Goal: Task Accomplishment & Management: Complete application form

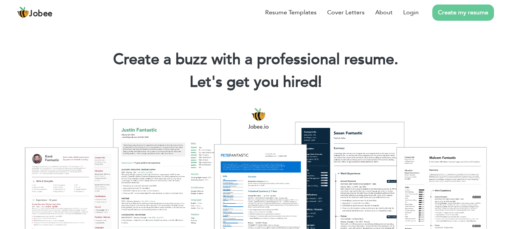
scroll to position [76, 0]
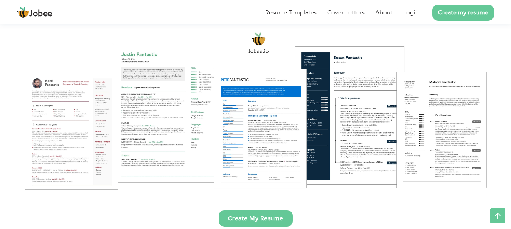
click at [261, 221] on link "Create My Resume" at bounding box center [255, 218] width 74 height 17
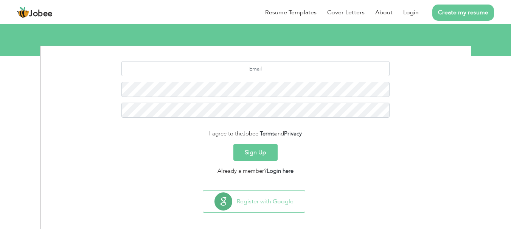
scroll to position [84, 0]
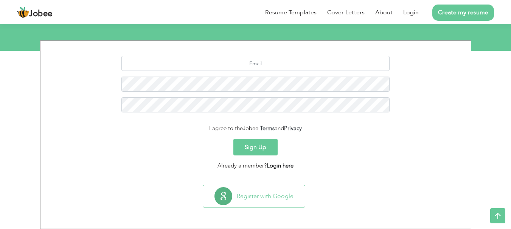
click at [280, 164] on link "Login here" at bounding box center [279, 166] width 27 height 8
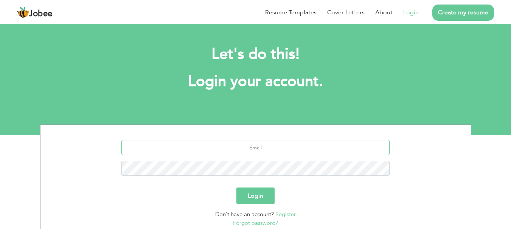
click at [262, 145] on input "text" at bounding box center [255, 147] width 268 height 15
type input "seo.awais3@gmail.com"
click at [236, 188] on button "Login" at bounding box center [255, 196] width 38 height 17
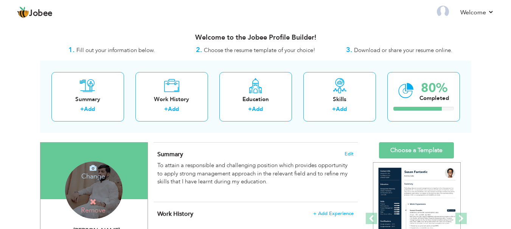
click at [95, 197] on div "Change Remove" at bounding box center [93, 190] width 57 height 57
click at [96, 174] on h4 "Change" at bounding box center [93, 171] width 54 height 18
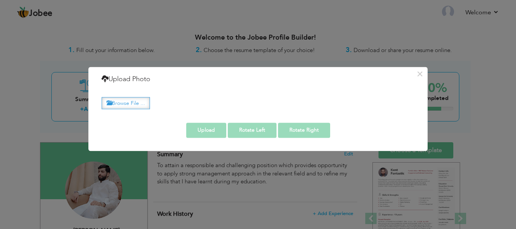
click at [133, 102] on label "Browse File ..." at bounding box center [126, 103] width 48 height 12
click at [0, 0] on input "Browse File ..." at bounding box center [0, 0] width 0 height 0
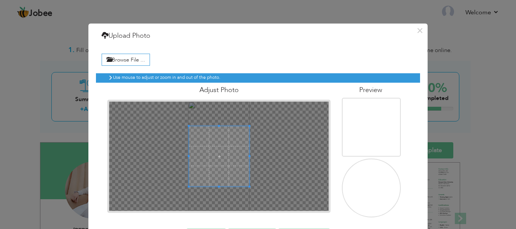
click at [365, 187] on img at bounding box center [372, 188] width 60 height 107
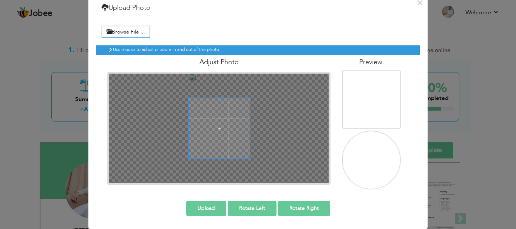
click at [203, 208] on button "Upload" at bounding box center [206, 208] width 40 height 15
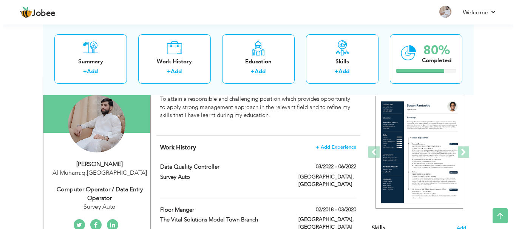
scroll to position [38, 0]
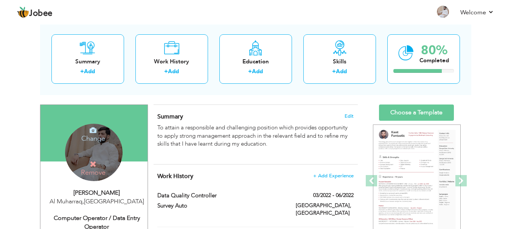
click at [93, 138] on h4 "Change" at bounding box center [93, 134] width 54 height 18
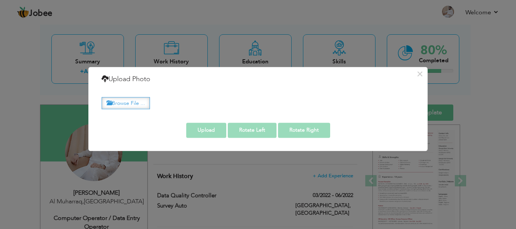
click at [129, 104] on label "Browse File ..." at bounding box center [126, 103] width 48 height 12
click at [0, 0] on input "Browse File ..." at bounding box center [0, 0] width 0 height 0
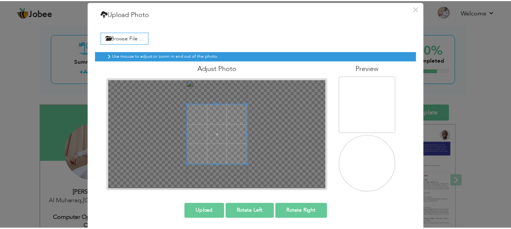
scroll to position [25, 0]
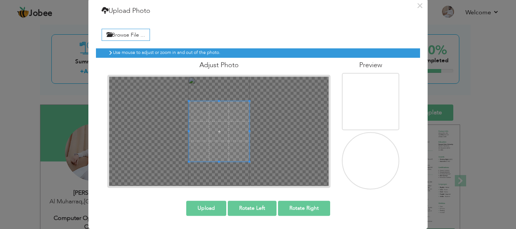
click at [303, 207] on button "Rotate Right" at bounding box center [304, 208] width 52 height 15
click at [418, 8] on button "×" at bounding box center [420, 6] width 12 height 12
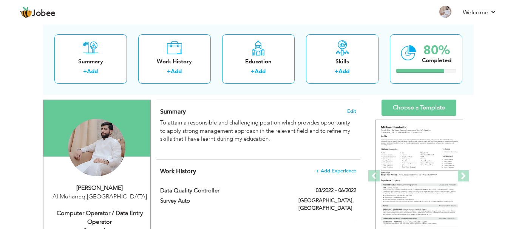
scroll to position [113, 0]
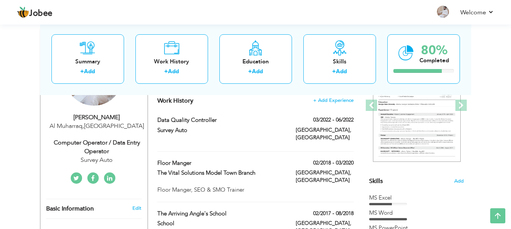
click at [93, 125] on div "Al Muharraq , [GEOGRAPHIC_DATA]" at bounding box center [96, 126] width 101 height 9
type input "[DEMOGRAPHIC_DATA]"
type input "Awais"
type input "97337071723"
select select "number:17"
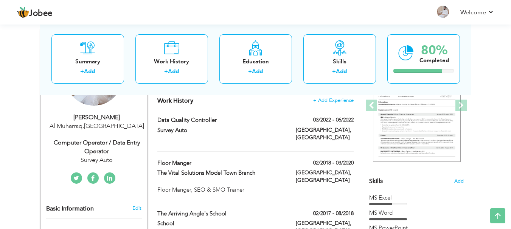
type input "Al Muharraq"
select select "number:5"
type input "Survey Auto"
type input "Computer Operator / Data Entry Operator"
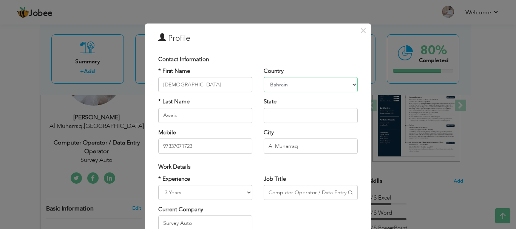
click at [292, 85] on select "[GEOGRAPHIC_DATA] [GEOGRAPHIC_DATA] [GEOGRAPHIC_DATA] [US_STATE] [GEOGRAPHIC_DA…" at bounding box center [311, 84] width 94 height 15
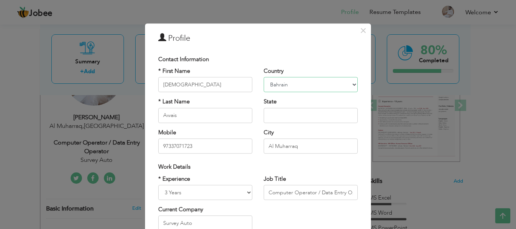
select select "number:166"
click at [264, 77] on select "[GEOGRAPHIC_DATA] [GEOGRAPHIC_DATA] [GEOGRAPHIC_DATA] [US_STATE] [GEOGRAPHIC_DA…" at bounding box center [311, 84] width 94 height 15
click at [197, 147] on input "97337071723" at bounding box center [205, 146] width 94 height 15
type input "[PHONE_NUMBER]"
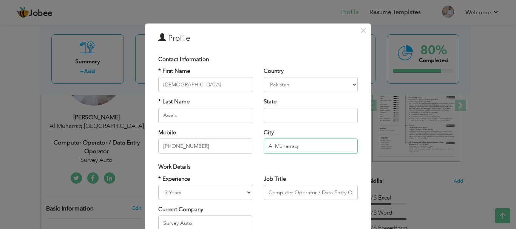
click at [274, 146] on input "Al Muharraq" at bounding box center [311, 146] width 94 height 15
click at [304, 147] on input "Al Muharraq" at bounding box center [311, 146] width 94 height 15
click at [304, 146] on input "Al Muharraq" at bounding box center [311, 146] width 94 height 15
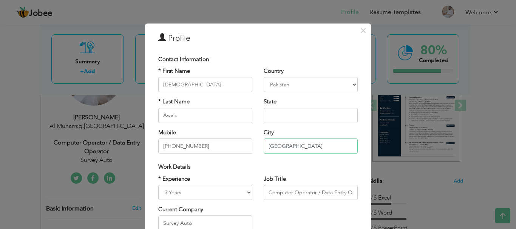
type input "[GEOGRAPHIC_DATA]"
click at [249, 162] on div "Work Details" at bounding box center [258, 166] width 211 height 15
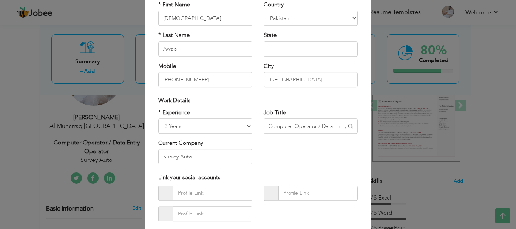
scroll to position [76, 0]
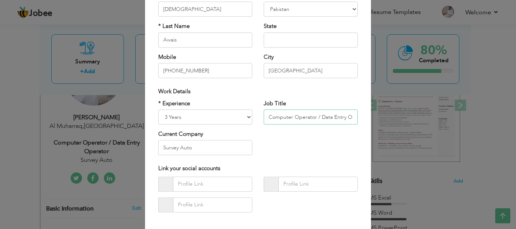
click at [297, 121] on input "Computer Operator / Data Entry Operator" at bounding box center [311, 117] width 94 height 15
click at [292, 119] on input "Computer Operator / Data Entry Operator" at bounding box center [311, 117] width 94 height 15
paste input "ADMINISTRATIVE ASSISTANT"
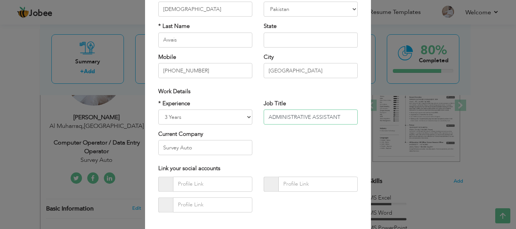
type input "ADMINISTRATIVE ASSISTANT"
click at [210, 150] on input "Survey Auto" at bounding box center [205, 148] width 94 height 15
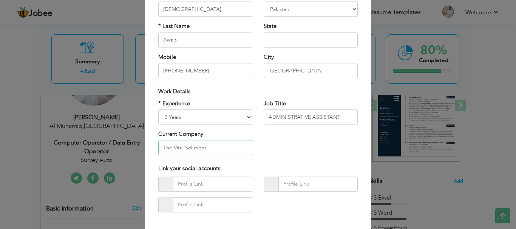
type input "The Vital Solutions"
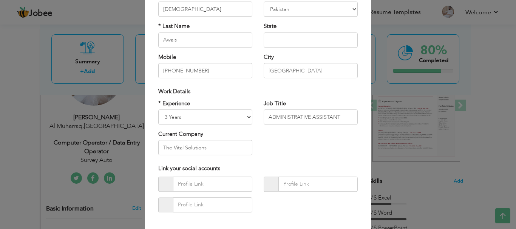
click at [297, 141] on div "* Experience Entry Level Less than 1 Year 1 Year 2 Years 3 Years 4 Years 5 Year…" at bounding box center [258, 131] width 211 height 62
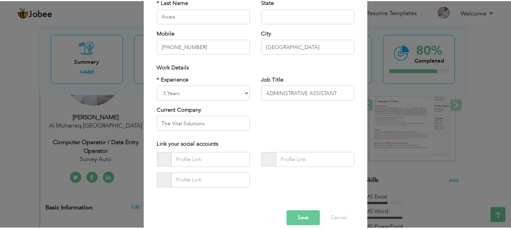
scroll to position [110, 0]
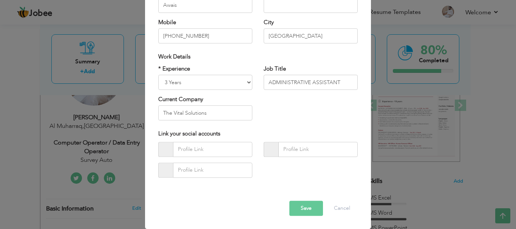
click at [304, 211] on button "Save" at bounding box center [306, 208] width 34 height 15
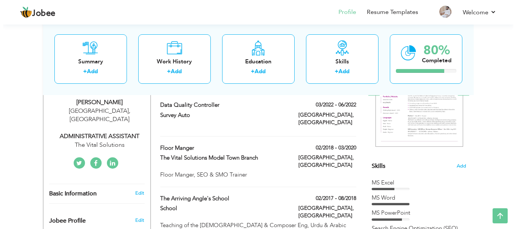
scroll to position [151, 0]
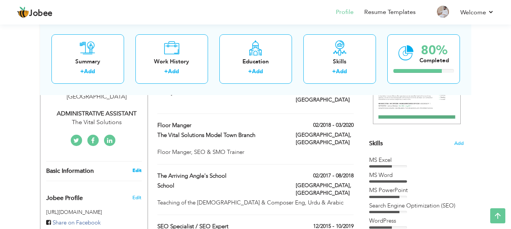
click at [138, 167] on link "Edit" at bounding box center [136, 170] width 9 height 7
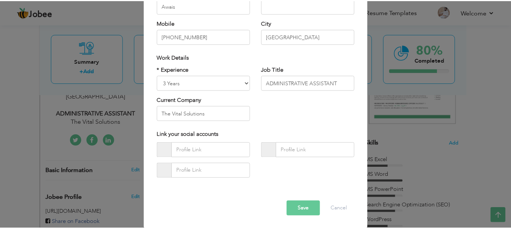
scroll to position [110, 0]
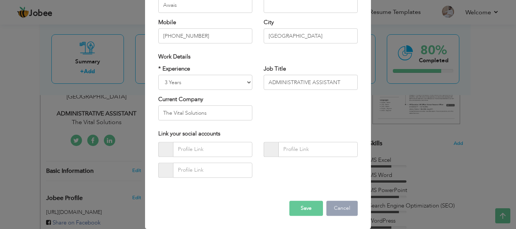
click at [337, 208] on button "Cancel" at bounding box center [342, 208] width 31 height 15
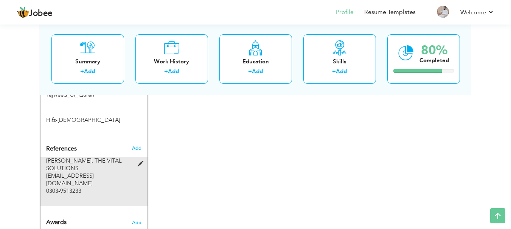
scroll to position [631, 0]
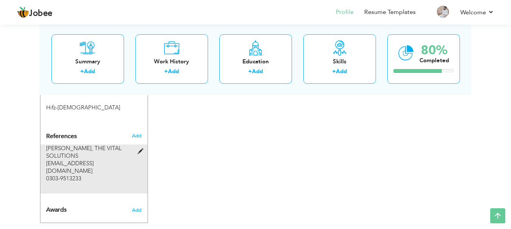
click at [141, 149] on span at bounding box center [142, 152] width 9 height 6
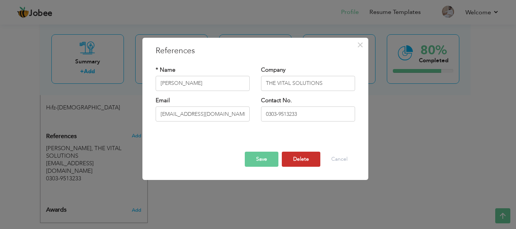
click at [306, 161] on button "Delete" at bounding box center [301, 159] width 39 height 15
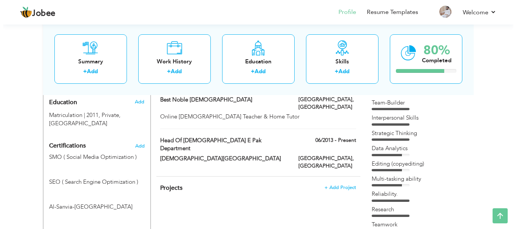
scroll to position [329, 0]
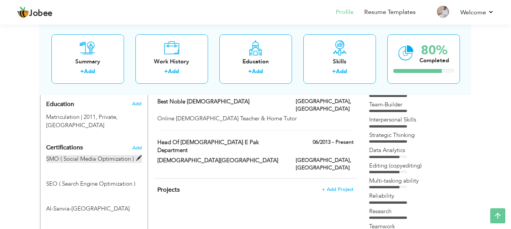
click at [140, 156] on span at bounding box center [139, 159] width 6 height 6
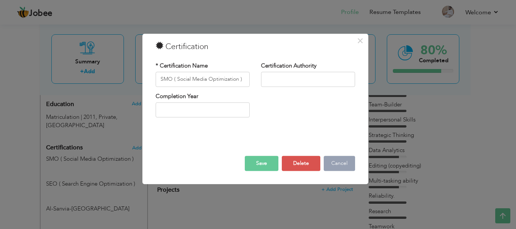
click at [347, 165] on button "Cancel" at bounding box center [339, 163] width 31 height 15
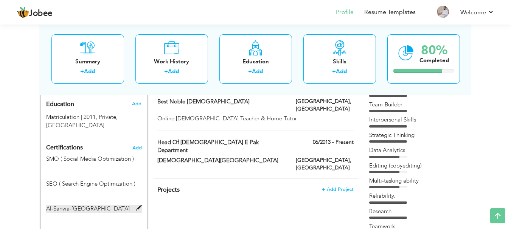
click at [138, 206] on span at bounding box center [139, 209] width 6 height 6
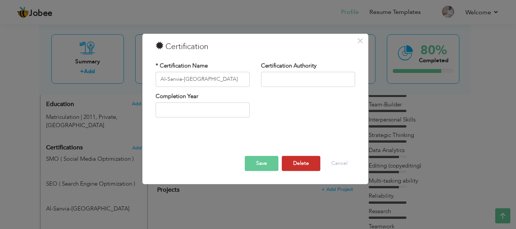
click at [300, 164] on button "Delete" at bounding box center [301, 163] width 39 height 15
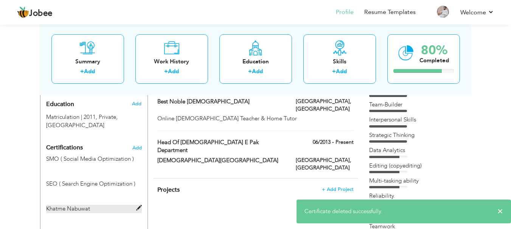
click at [139, 206] on span at bounding box center [139, 209] width 6 height 6
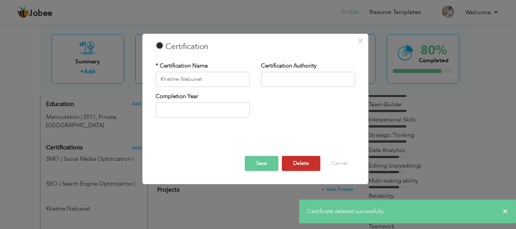
click at [304, 165] on button "Delete" at bounding box center [301, 163] width 39 height 15
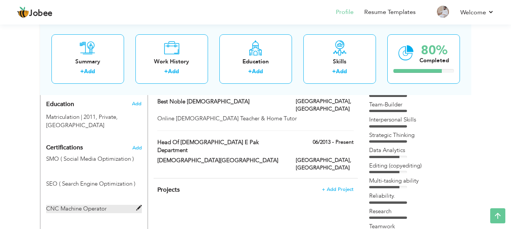
click at [138, 206] on span at bounding box center [139, 209] width 6 height 6
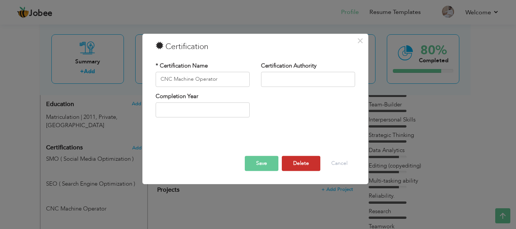
click at [302, 164] on button "Delete" at bounding box center [301, 163] width 39 height 15
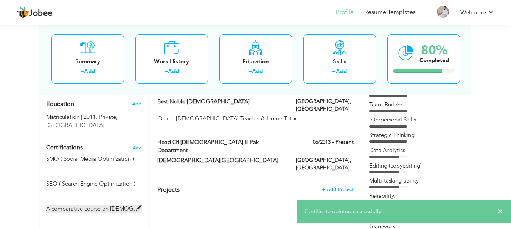
click at [140, 206] on span at bounding box center [139, 209] width 6 height 6
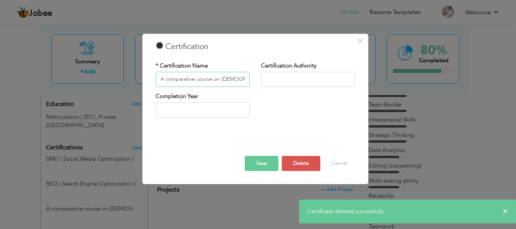
scroll to position [0, 26]
click at [296, 161] on button "Delete" at bounding box center [301, 163] width 39 height 15
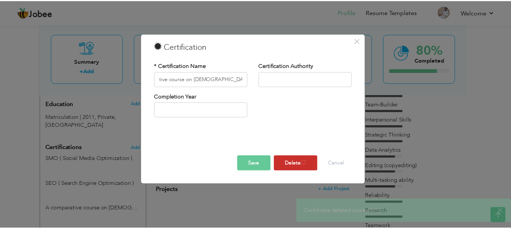
scroll to position [0, 0]
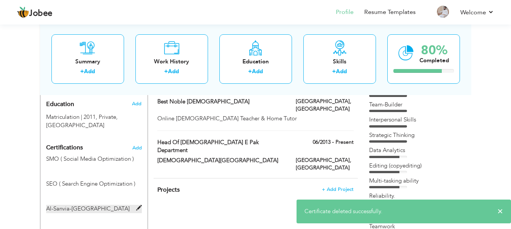
click at [138, 206] on span at bounding box center [139, 209] width 6 height 6
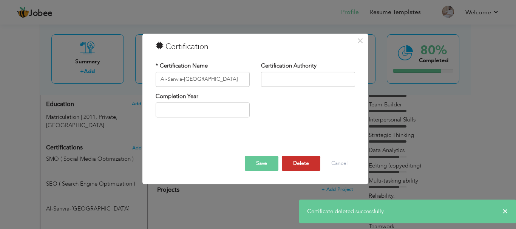
click at [300, 164] on button "Delete" at bounding box center [301, 163] width 39 height 15
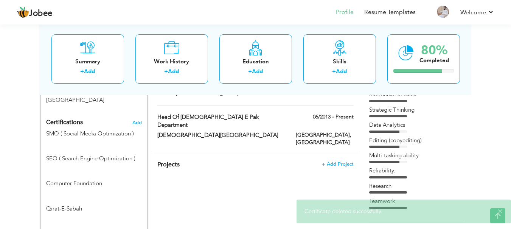
scroll to position [367, 0]
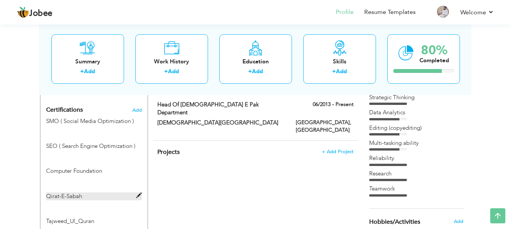
click at [138, 193] on span at bounding box center [139, 196] width 6 height 6
type input "Qirat-E-Sabah"
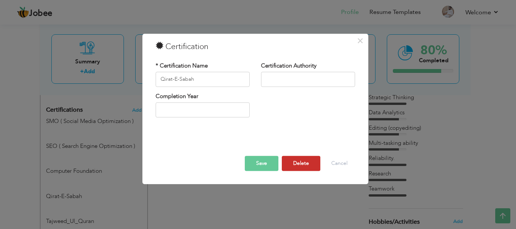
click at [300, 163] on button "Delete" at bounding box center [301, 163] width 39 height 15
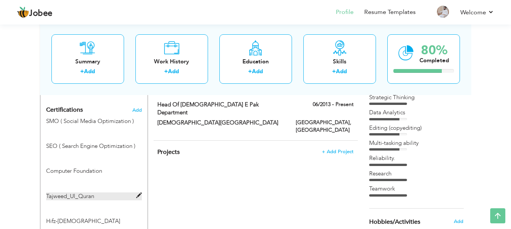
click at [137, 193] on span at bounding box center [139, 196] width 6 height 6
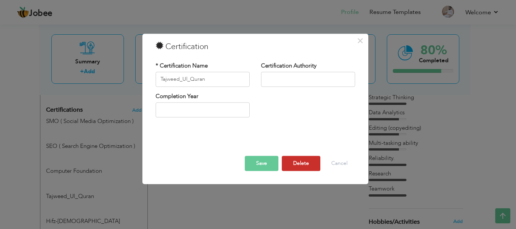
click at [296, 165] on button "Delete" at bounding box center [301, 163] width 39 height 15
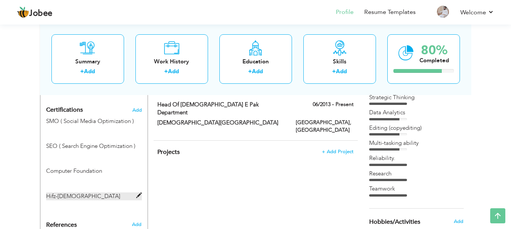
click at [137, 193] on span at bounding box center [139, 196] width 6 height 6
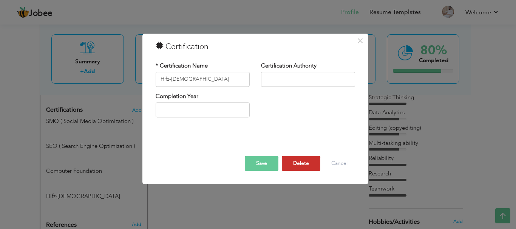
click at [300, 165] on button "Delete" at bounding box center [301, 163] width 39 height 15
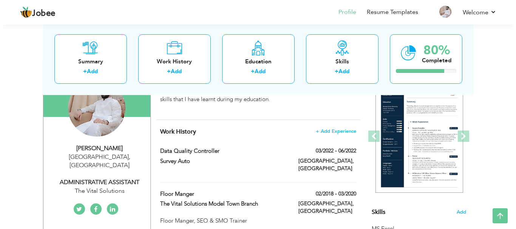
scroll to position [64, 0]
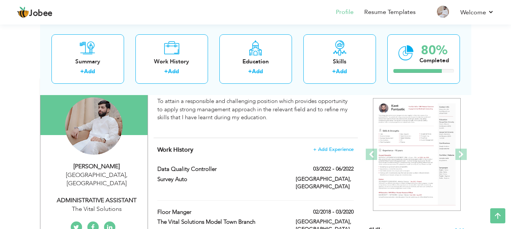
drag, startPoint x: 287, startPoint y: 149, endPoint x: 289, endPoint y: 177, distance: 28.1
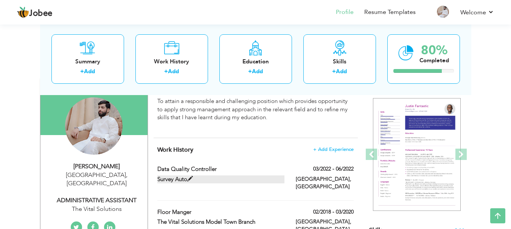
drag, startPoint x: 280, startPoint y: 159, endPoint x: 281, endPoint y: 177, distance: 17.4
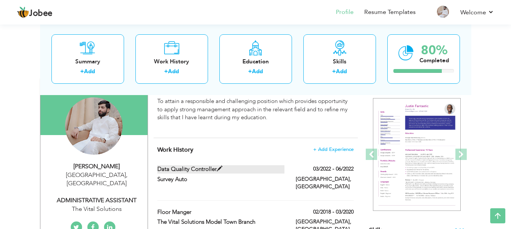
click at [221, 168] on span at bounding box center [220, 169] width 6 height 6
type input "Data Quality Controller"
type input "Survey Auto"
type input "03/2022"
type input "06/2022"
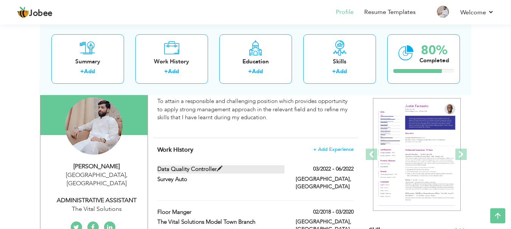
type input "[GEOGRAPHIC_DATA]"
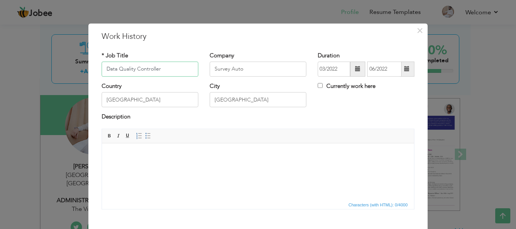
click at [158, 68] on input "Data Quality Controller" at bounding box center [150, 69] width 97 height 15
paste input "Administrative & IT Support"
type input "Administrative & IT Support"
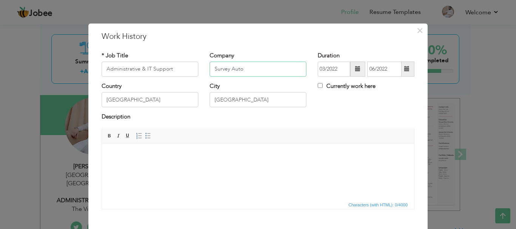
click at [242, 70] on input "Survey Auto" at bounding box center [258, 69] width 97 height 15
type input "The Vital Solutions"
click at [167, 98] on input "[GEOGRAPHIC_DATA]" at bounding box center [150, 100] width 97 height 15
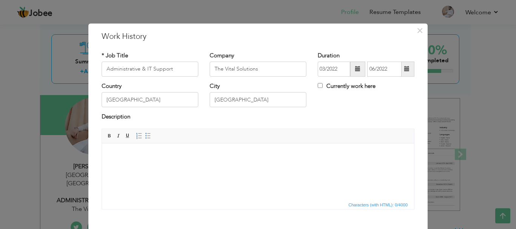
click at [355, 69] on span at bounding box center [357, 69] width 5 height 5
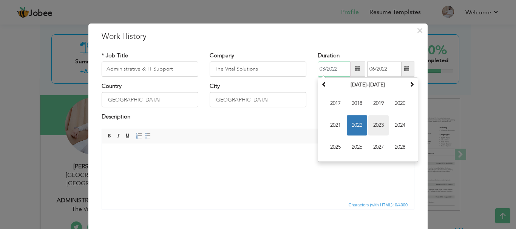
click at [376, 124] on span "2023" at bounding box center [378, 125] width 20 height 20
click at [404, 68] on span at bounding box center [406, 69] width 5 height 5
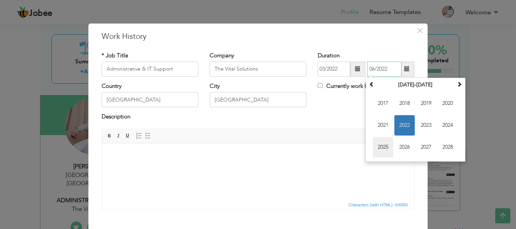
click at [385, 147] on span "2025" at bounding box center [383, 147] width 20 height 20
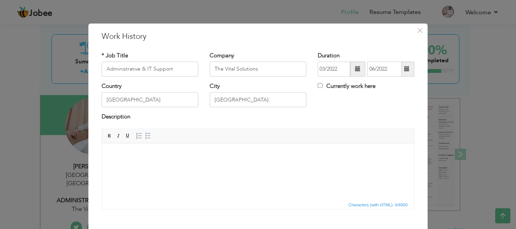
click at [404, 65] on span at bounding box center [407, 69] width 15 height 15
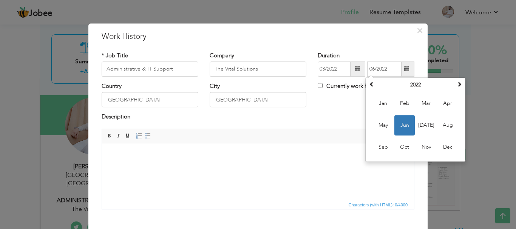
click at [336, 96] on div "Currently work here" at bounding box center [366, 89] width 108 height 15
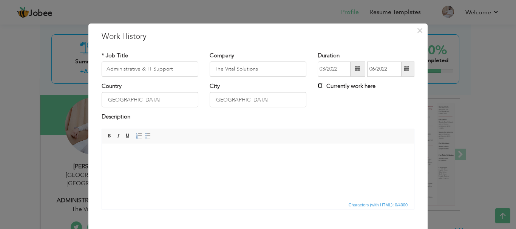
click at [318, 85] on input "Currently work here" at bounding box center [320, 85] width 5 height 5
checkbox input "true"
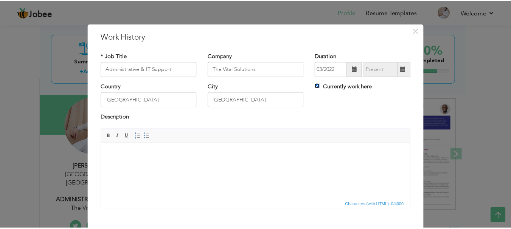
scroll to position [42, 0]
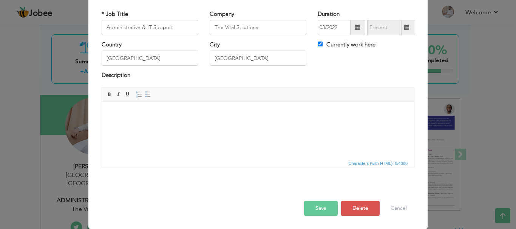
click at [255, 125] on html at bounding box center [258, 113] width 312 height 23
click at [224, 125] on html at bounding box center [258, 113] width 312 height 23
click at [147, 94] on span at bounding box center [148, 94] width 6 height 6
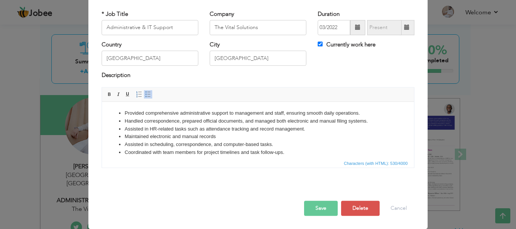
click at [311, 210] on button "Save" at bounding box center [321, 208] width 34 height 15
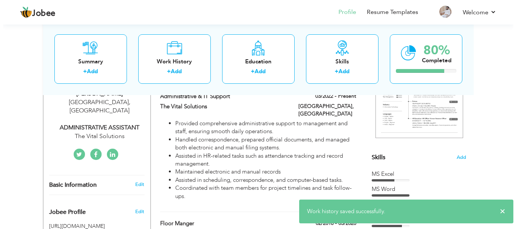
scroll to position [178, 0]
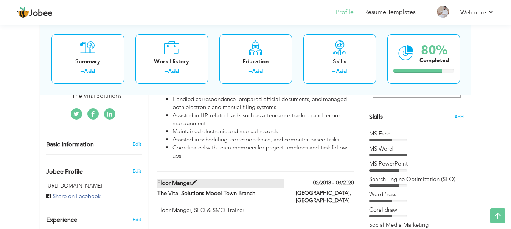
click at [191, 180] on span at bounding box center [194, 183] width 6 height 6
type input "Floor Manger"
type input "The Vital Solutions Model Town Branch"
type input "02/2018"
type input "03/2020"
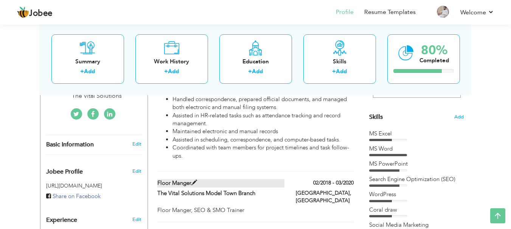
checkbox input "false"
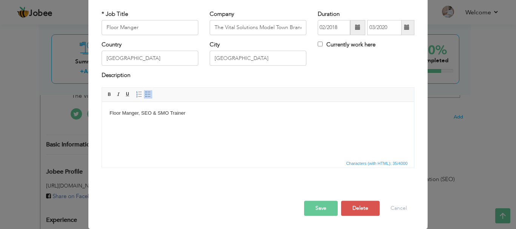
scroll to position [0, 0]
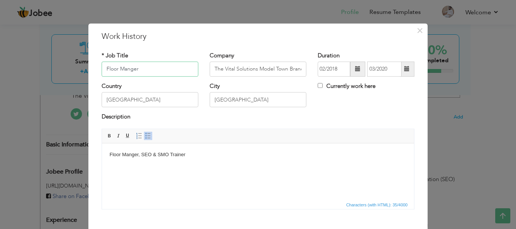
paste input "Administrative Support / Data Controll"
type input "Administrative Support / Data Controller"
drag, startPoint x: 256, startPoint y: 68, endPoint x: 303, endPoint y: 68, distance: 47.6
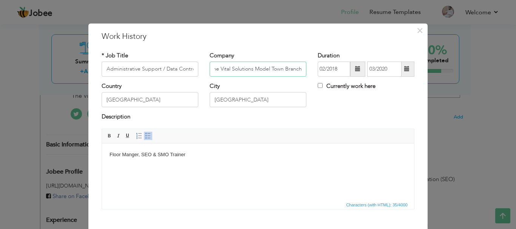
click at [303, 65] on input "The Vital Solutions Model Town Branch" at bounding box center [258, 69] width 97 height 15
click at [268, 73] on input "The Vital Solutions" at bounding box center [258, 69] width 97 height 15
paste input "vid Solutions"
type input "The Vivid Solutions"
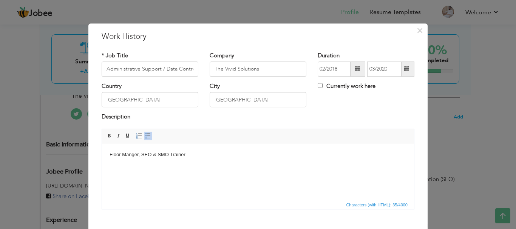
click at [350, 67] on span at bounding box center [357, 69] width 15 height 15
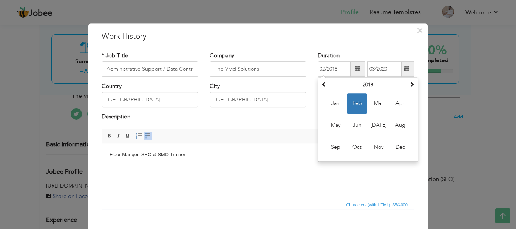
click at [355, 68] on span at bounding box center [357, 69] width 5 height 5
click at [357, 67] on span at bounding box center [357, 69] width 5 height 5
click at [409, 85] on span at bounding box center [411, 84] width 5 height 5
click at [401, 69] on span at bounding box center [407, 69] width 15 height 15
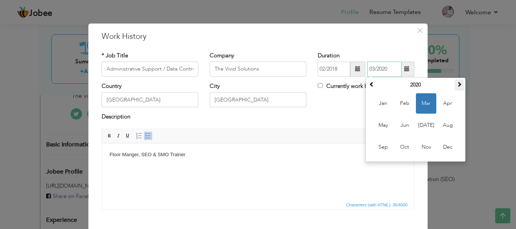
click at [457, 84] on span at bounding box center [459, 84] width 5 height 5
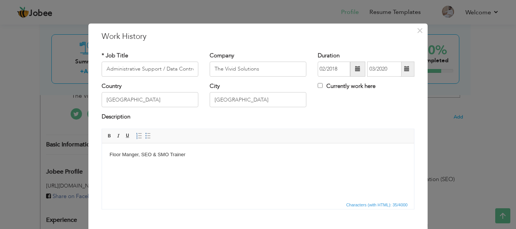
click at [264, 166] on html "Floor Manger, SEO & SMO Trainer" at bounding box center [258, 154] width 312 height 23
click at [145, 136] on span at bounding box center [148, 136] width 6 height 6
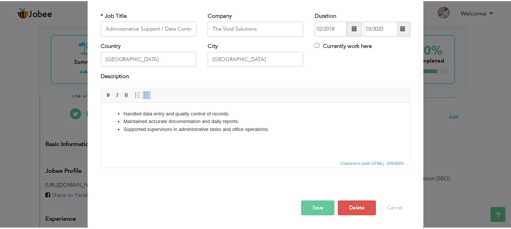
scroll to position [42, 0]
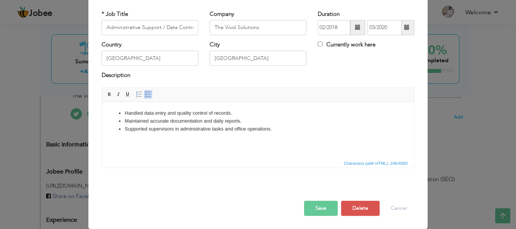
click at [315, 209] on button "Save" at bounding box center [321, 208] width 34 height 15
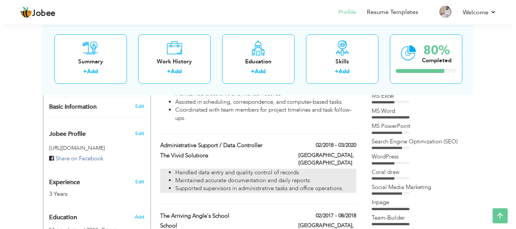
scroll to position [253, 0]
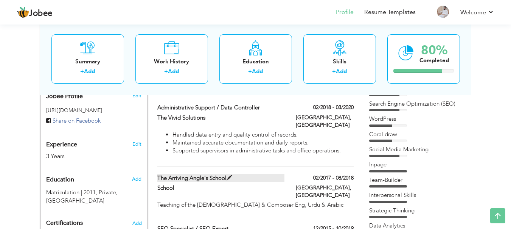
click at [229, 175] on span at bounding box center [229, 178] width 6 height 6
type input "The Arriving Angle's School"
type input "School"
type input "02/2017"
type input "08/2018"
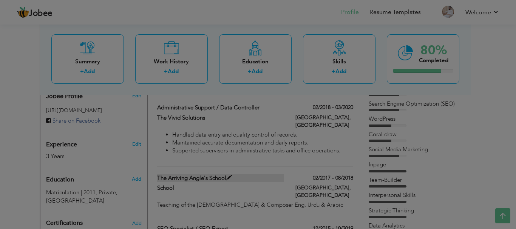
scroll to position [0, 0]
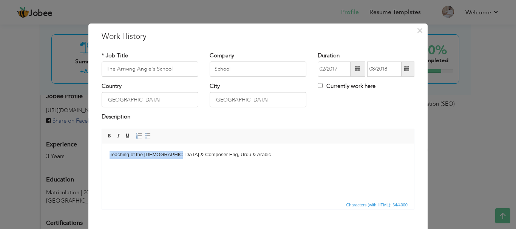
drag, startPoint x: 174, startPoint y: 157, endPoint x: 109, endPoint y: 160, distance: 65.1
click at [109, 160] on html "Teaching of the [DEMOGRAPHIC_DATA] & Composer Eng, Urdu & Arabic" at bounding box center [258, 154] width 312 height 23
click at [129, 155] on body "Composer Eng, Urdu & Arabic" at bounding box center [258, 155] width 297 height 8
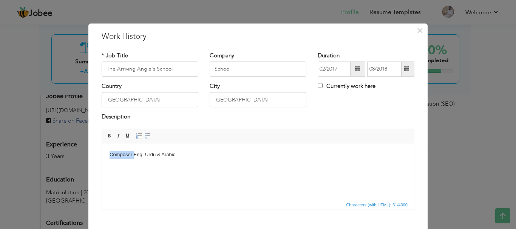
copy body "Composer"
click at [147, 68] on input "The Arriving Angle's School" at bounding box center [150, 69] width 97 height 15
paste input "Composer"
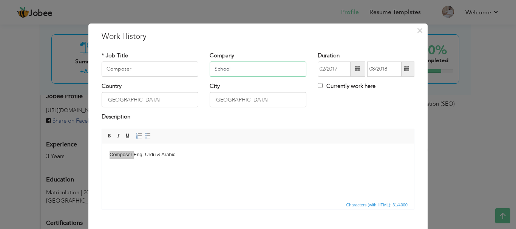
click at [228, 66] on input "School" at bounding box center [258, 69] width 97 height 15
type input "The Arriving Angle's School"
click at [226, 69] on input "School" at bounding box center [258, 69] width 97 height 15
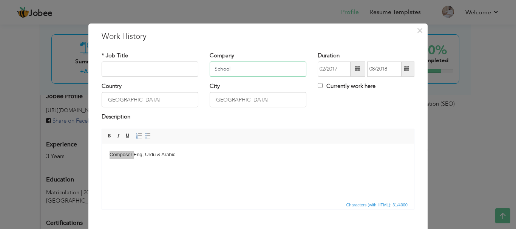
click at [226, 69] on input "School" at bounding box center [258, 69] width 97 height 15
paste input "The Arriving Angle's"
type input "The Arriving Angle's School"
click at [155, 68] on input "text" at bounding box center [150, 69] width 97 height 15
click at [112, 152] on body "Composer Eng, Urdu & Arabic" at bounding box center [258, 155] width 297 height 8
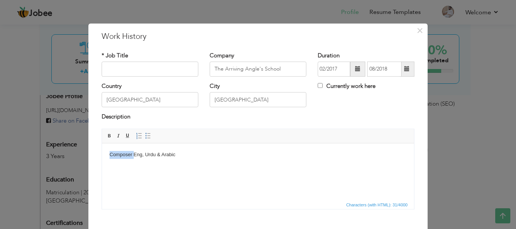
click at [112, 152] on body "Composer Eng, Urdu & Arabic" at bounding box center [258, 155] width 297 height 8
copy body "Composer"
click at [139, 65] on input "text" at bounding box center [150, 69] width 97 height 15
click at [259, 166] on html "Eng, Urdu & Arabic" at bounding box center [258, 154] width 312 height 23
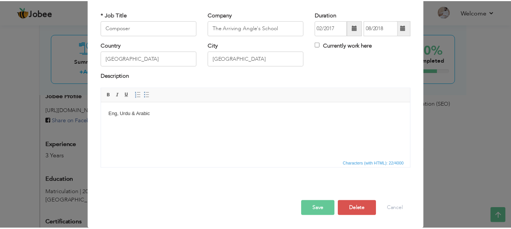
scroll to position [42, 0]
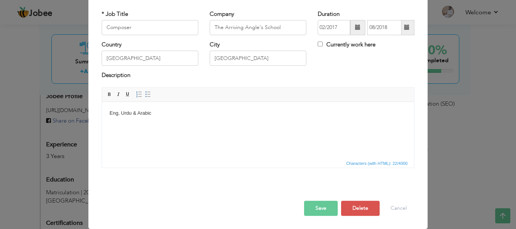
click at [323, 206] on button "Save" at bounding box center [321, 208] width 34 height 15
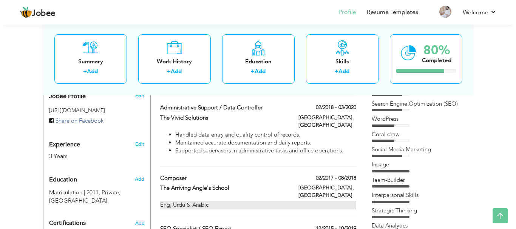
scroll to position [329, 0]
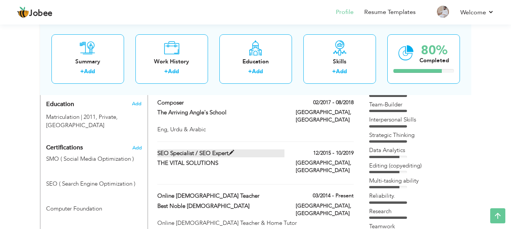
click at [230, 150] on span at bounding box center [231, 153] width 6 height 6
type input "SEO Specialist / SEO Expert"
type input "THE VITAL SOLUTIONS"
type input "12/2015"
type input "10/2019"
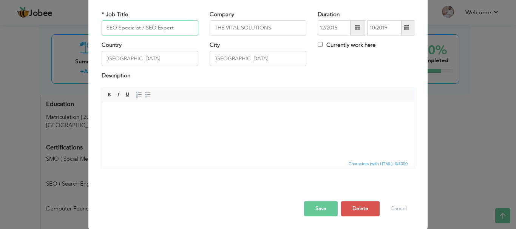
scroll to position [42, 0]
click at [363, 207] on button "Delete" at bounding box center [360, 208] width 39 height 15
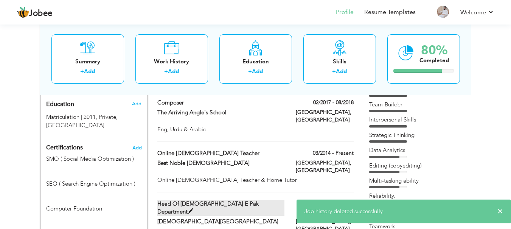
click at [193, 209] on span at bounding box center [190, 212] width 6 height 6
type input "Head of [DEMOGRAPHIC_DATA] e Pak Department"
type input "[DEMOGRAPHIC_DATA][GEOGRAPHIC_DATA]"
type input "06/2013"
checkbox input "true"
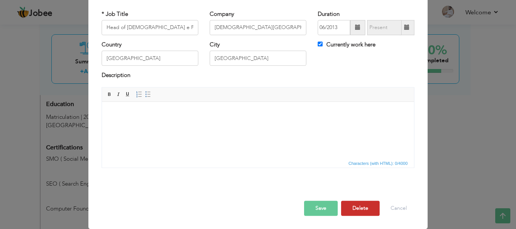
click at [359, 210] on button "Delete" at bounding box center [360, 208] width 39 height 15
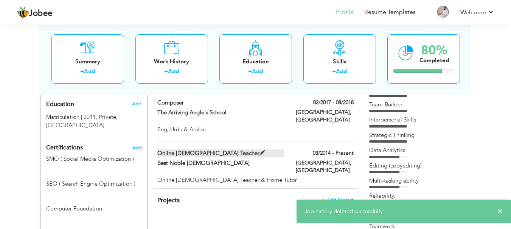
click at [259, 150] on span at bounding box center [262, 153] width 6 height 6
type input "Online [DEMOGRAPHIC_DATA] Teacher"
type input "Best Noble [DEMOGRAPHIC_DATA]"
type input "03/2014"
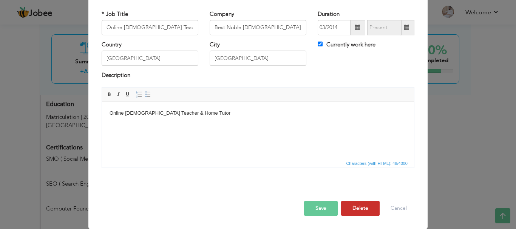
click at [356, 208] on button "Delete" at bounding box center [360, 208] width 39 height 15
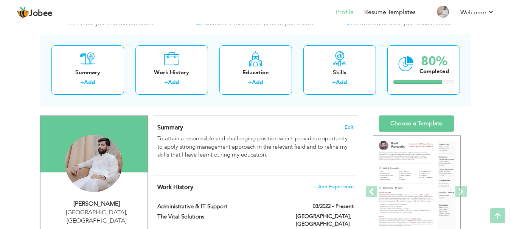
scroll to position [26, 0]
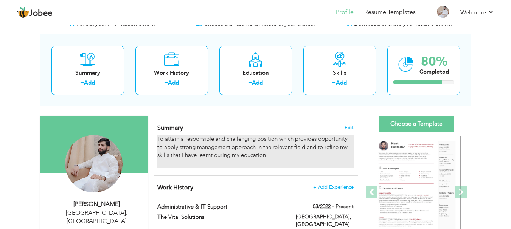
click at [289, 153] on div "To attain a responsible and challenging position which provides opportunity to …" at bounding box center [255, 151] width 196 height 32
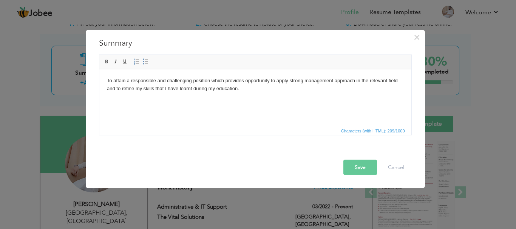
click at [239, 92] on body "To attain a responsible and challenging position which provides opportunity to …" at bounding box center [255, 88] width 297 height 23
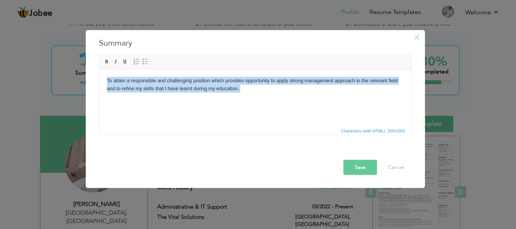
click at [239, 92] on body "To attain a responsible and challenging position which provides opportunity to …" at bounding box center [255, 88] width 297 height 23
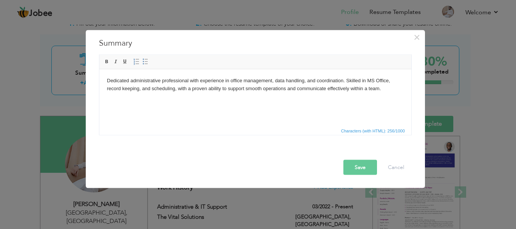
click at [359, 165] on button "Save" at bounding box center [361, 167] width 34 height 15
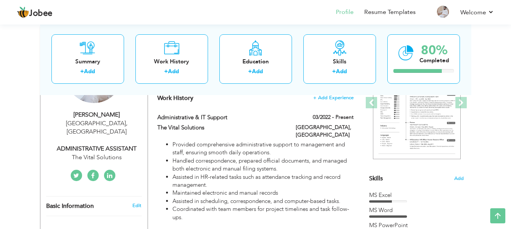
scroll to position [140, 0]
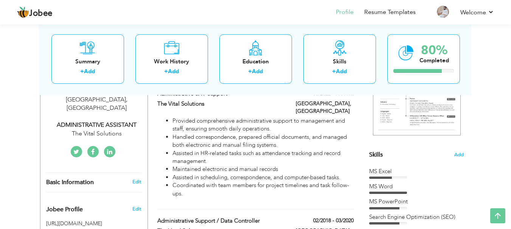
click at [388, 175] on div "MS Excel" at bounding box center [416, 172] width 94 height 8
click at [429, 188] on div "MS Word" at bounding box center [416, 187] width 94 height 8
click at [412, 204] on div "MS PowerPoint" at bounding box center [416, 202] width 94 height 8
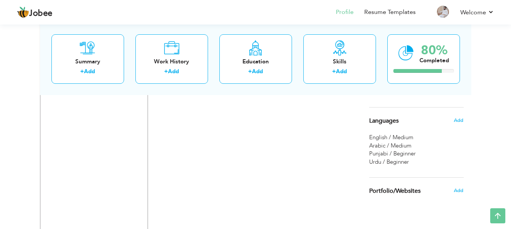
scroll to position [518, 0]
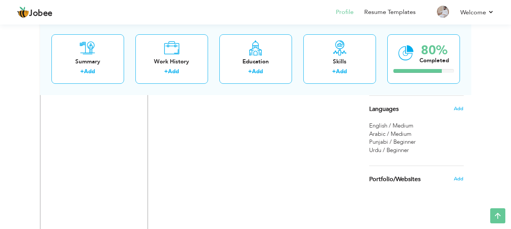
click at [394, 144] on span "Punjabi / Beginner" at bounding box center [392, 142] width 46 height 8
click at [457, 108] on span "Add" at bounding box center [458, 108] width 10 height 7
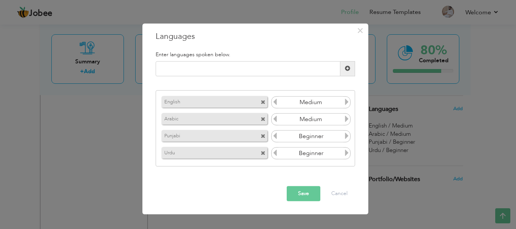
click at [345, 101] on icon at bounding box center [347, 102] width 7 height 7
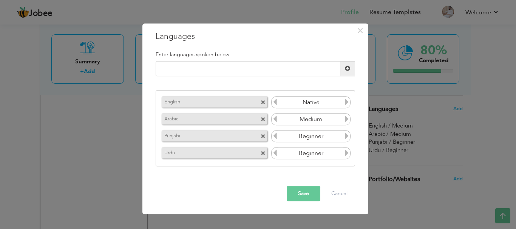
click at [345, 101] on icon at bounding box center [347, 102] width 7 height 7
click at [275, 104] on icon at bounding box center [275, 102] width 7 height 7
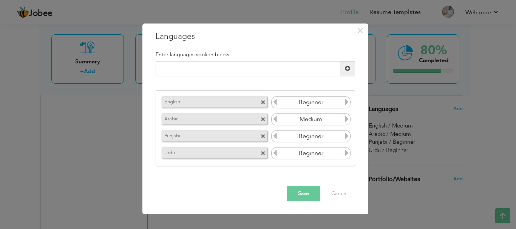
click at [347, 102] on icon at bounding box center [347, 102] width 7 height 7
click at [347, 135] on icon at bounding box center [347, 136] width 7 height 7
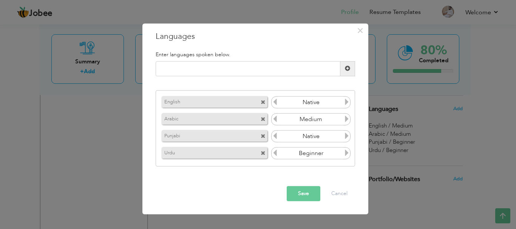
click at [347, 135] on icon at bounding box center [347, 136] width 7 height 7
click at [347, 154] on icon at bounding box center [347, 153] width 7 height 7
click at [302, 195] on button "Save" at bounding box center [304, 193] width 34 height 15
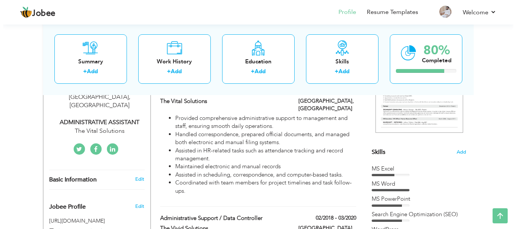
scroll to position [140, 0]
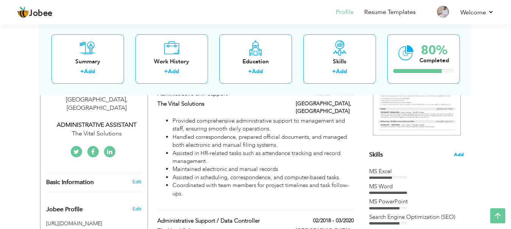
click at [460, 155] on span "Add" at bounding box center [458, 155] width 10 height 7
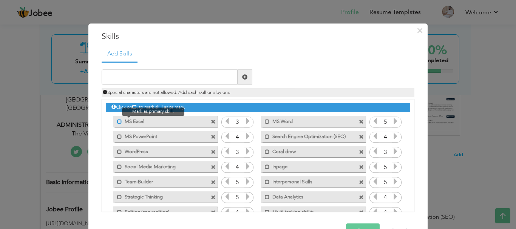
click at [117, 120] on span at bounding box center [119, 121] width 5 height 5
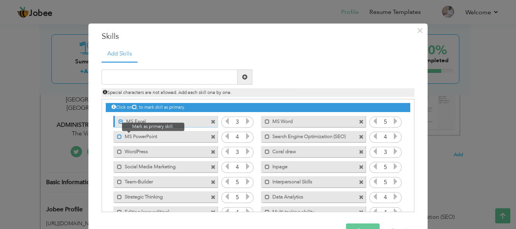
click at [117, 136] on span at bounding box center [119, 137] width 5 height 5
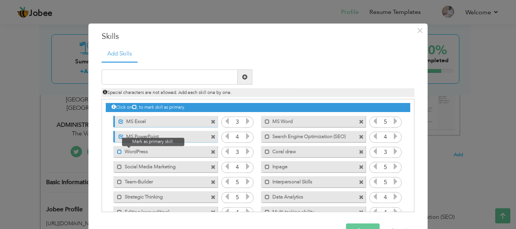
click at [117, 152] on span at bounding box center [119, 152] width 5 height 5
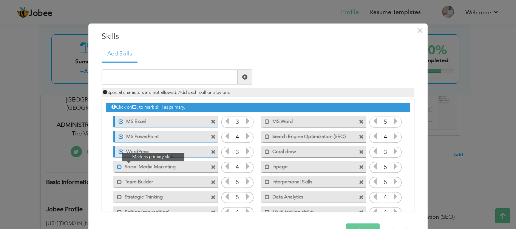
click at [117, 166] on span at bounding box center [119, 167] width 5 height 5
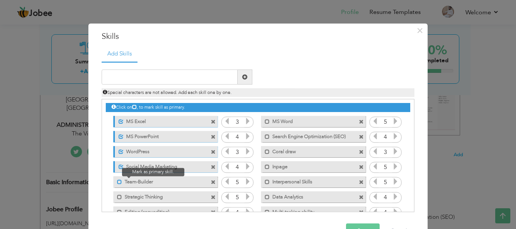
click at [117, 181] on span at bounding box center [119, 182] width 5 height 5
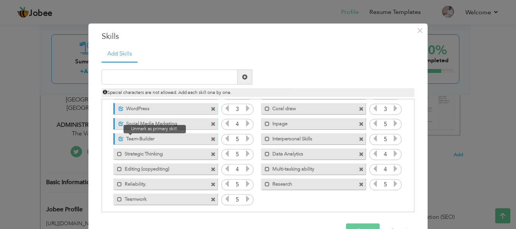
scroll to position [47, 0]
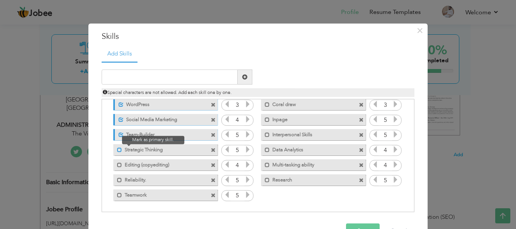
click at [118, 151] on span at bounding box center [119, 150] width 5 height 5
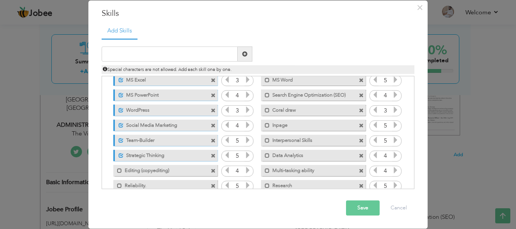
scroll to position [0, 0]
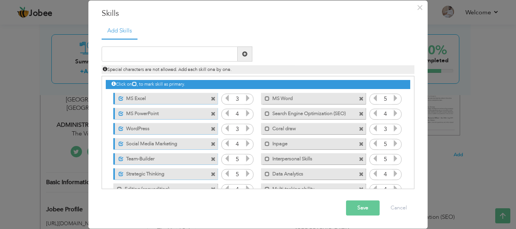
click at [211, 99] on span at bounding box center [213, 99] width 5 height 5
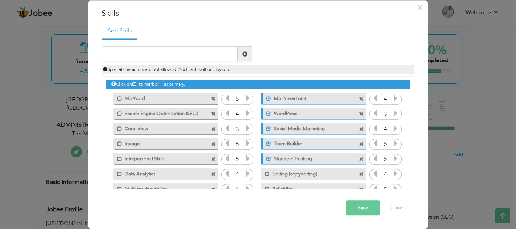
click at [211, 99] on span at bounding box center [213, 99] width 5 height 5
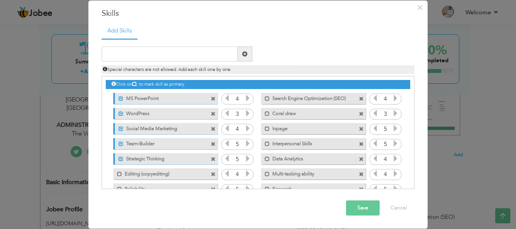
click at [211, 99] on span at bounding box center [213, 99] width 5 height 5
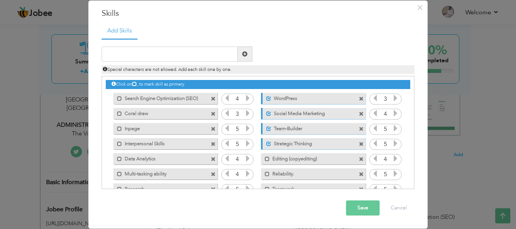
click at [211, 99] on span at bounding box center [213, 99] width 5 height 5
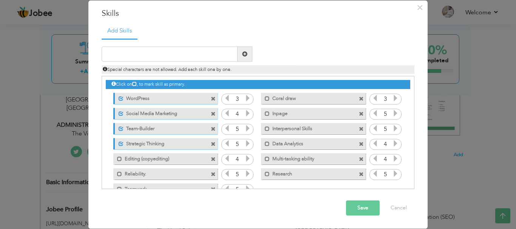
click at [211, 99] on span at bounding box center [213, 99] width 5 height 5
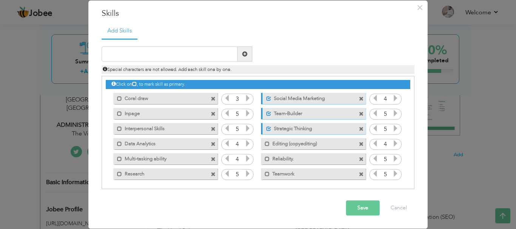
click at [211, 99] on span at bounding box center [213, 99] width 5 height 5
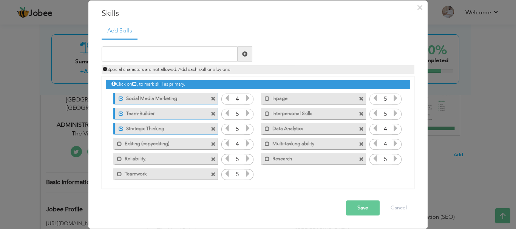
click at [211, 99] on span at bounding box center [213, 99] width 5 height 5
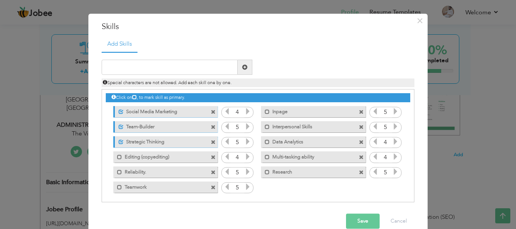
click at [210, 99] on div "Click on , to mark skill as primary." at bounding box center [258, 98] width 305 height 9
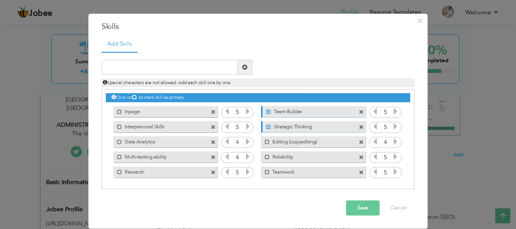
click at [210, 99] on div "Click on , to mark skill as primary." at bounding box center [258, 98] width 305 height 9
click at [212, 112] on span at bounding box center [213, 112] width 5 height 5
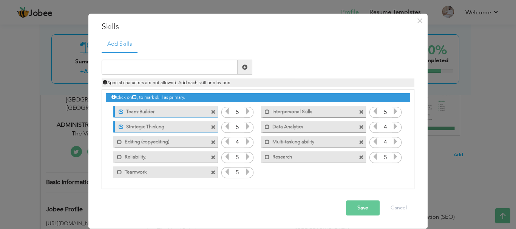
click at [212, 112] on span at bounding box center [213, 112] width 5 height 5
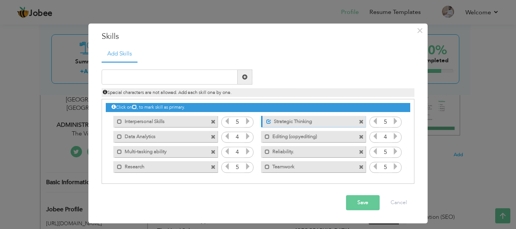
click at [212, 112] on div "Click on , to mark skill as primary." at bounding box center [258, 108] width 305 height 9
click at [211, 121] on span at bounding box center [213, 122] width 5 height 5
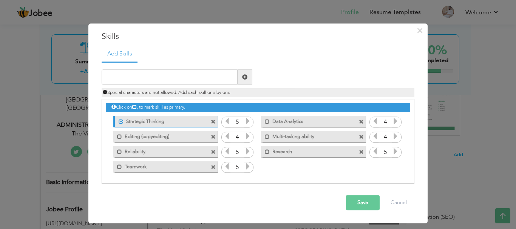
click at [211, 121] on span at bounding box center [213, 122] width 5 height 5
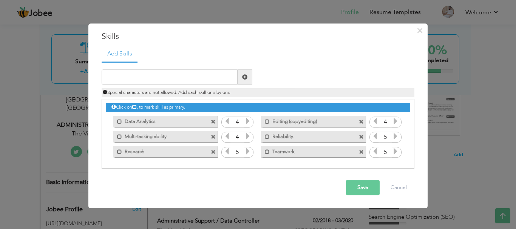
click at [211, 121] on span at bounding box center [213, 122] width 5 height 5
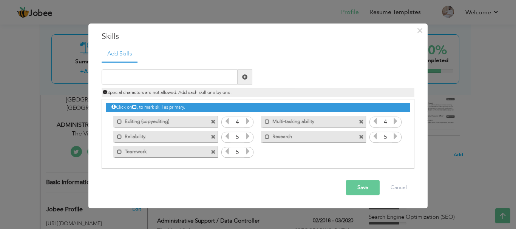
click at [215, 122] on span at bounding box center [213, 122] width 5 height 5
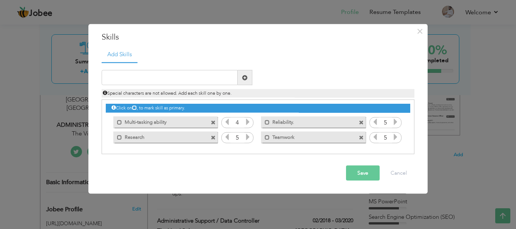
click at [215, 122] on span at bounding box center [213, 122] width 5 height 5
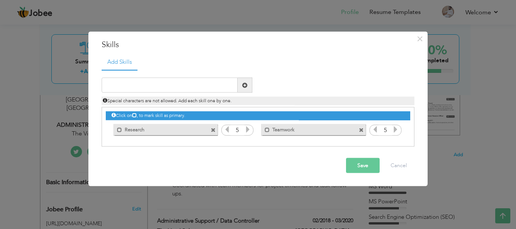
click at [213, 129] on span at bounding box center [213, 130] width 5 height 5
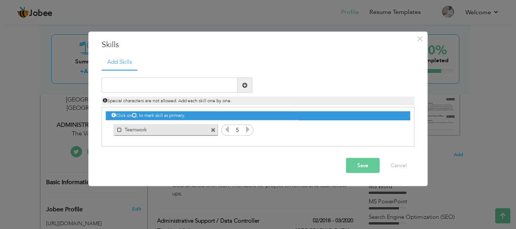
click at [213, 129] on span at bounding box center [213, 130] width 5 height 5
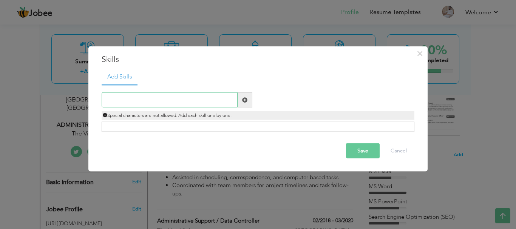
click at [200, 99] on input "text" at bounding box center [170, 100] width 136 height 15
paste input "Office Administration and Coordination"
type input "Office Administration and Coordination"
click at [245, 100] on span at bounding box center [244, 99] width 5 height 5
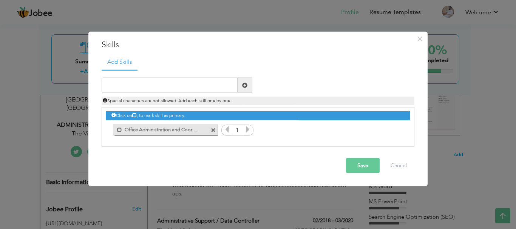
click at [247, 130] on icon at bounding box center [248, 129] width 7 height 7
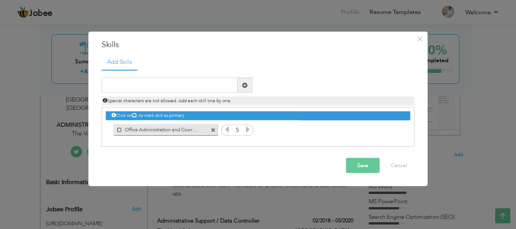
click at [247, 130] on icon at bounding box center [248, 129] width 7 height 7
click at [142, 84] on input "text" at bounding box center [170, 85] width 136 height 15
paste input "Record Keeping and Document Control"
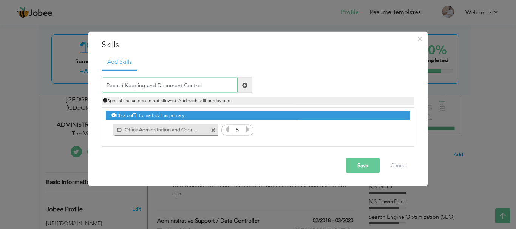
type input "Record Keeping and Document Control"
click at [246, 84] on span at bounding box center [244, 84] width 5 height 5
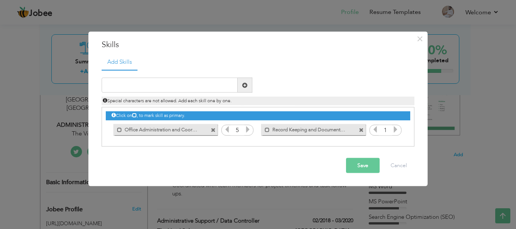
click at [397, 130] on icon at bounding box center [395, 129] width 7 height 7
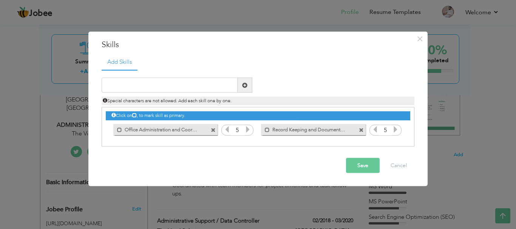
click at [397, 130] on icon at bounding box center [395, 129] width 7 height 7
click at [219, 90] on input "text" at bounding box center [170, 85] width 136 height 15
click at [175, 85] on input "text" at bounding box center [170, 85] width 136 height 15
paste input "Scheduling, Diary Management, and Meeting Support"
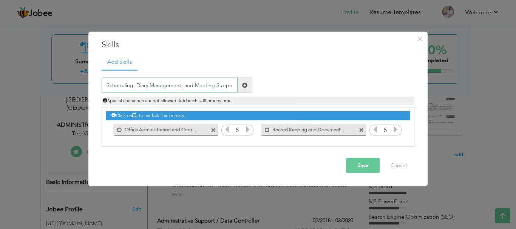
scroll to position [0, 1]
type input "Scheduling, Diary Management, and Meeting Support"
click at [243, 85] on span at bounding box center [244, 84] width 5 height 5
click at [204, 85] on input "text" at bounding box center [170, 85] width 136 height 15
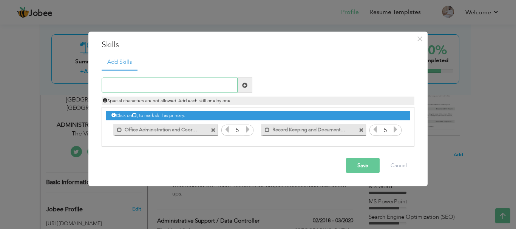
paste input "Scheduling, Diary Management, and Meeting Support"
type input "Scheduling, Diary Management, and Meeting Support"
click at [242, 85] on span at bounding box center [245, 85] width 15 height 15
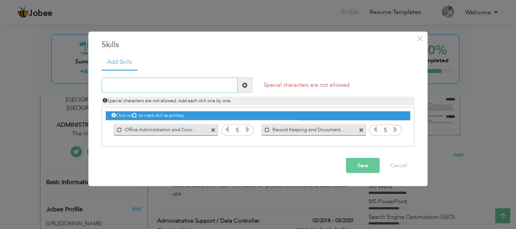
click at [219, 83] on input "text" at bounding box center [170, 85] width 136 height 15
paste input "Scheduling, Diary Management, and Meeting Support"
click at [181, 87] on input "Scheduling, Diary Management, and Meeting Support" at bounding box center [170, 85] width 136 height 15
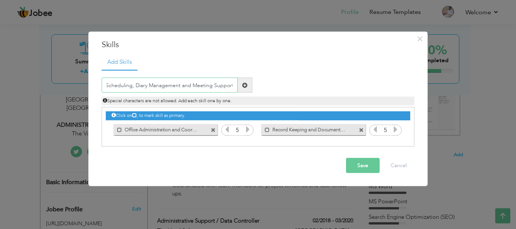
scroll to position [0, 0]
type input "Scheduling, Diary Management and Meeting Support"
click at [244, 85] on span at bounding box center [244, 84] width 5 height 5
click at [173, 87] on input "text" at bounding box center [170, 85] width 136 height 15
paste input "Scheduling, Diary Management, and Meeting Support"
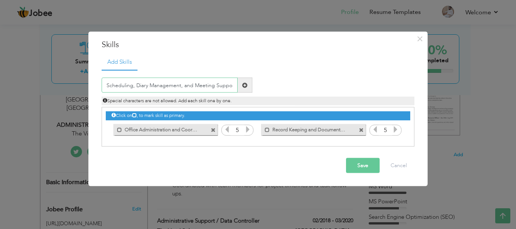
scroll to position [0, 1]
click at [182, 86] on input "Scheduling, Diary Management, and Meeting Support" at bounding box center [170, 85] width 136 height 15
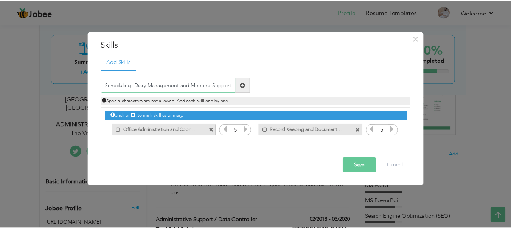
scroll to position [0, 0]
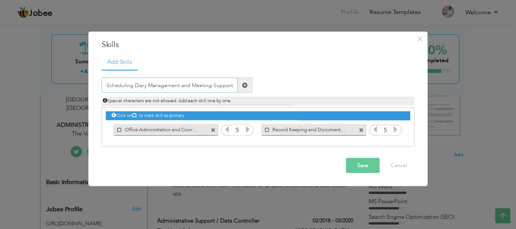
type input "Scheduling Diary Management and Meeting Support"
click at [245, 85] on span at bounding box center [244, 84] width 5 height 5
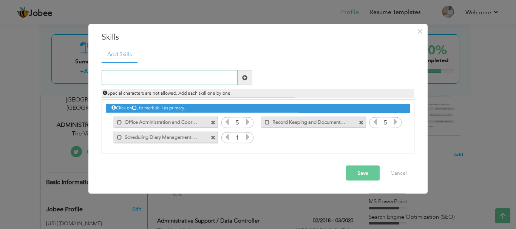
click at [220, 74] on input "text" at bounding box center [170, 77] width 136 height 15
paste input "Data entry and Database Management"
click at [120, 78] on input "Data entry and Database Management" at bounding box center [170, 77] width 136 height 15
type input "Data Entry and Database Management"
click at [245, 80] on span at bounding box center [244, 77] width 5 height 5
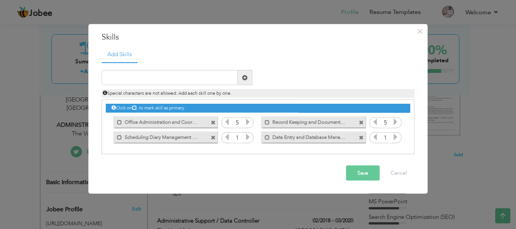
click at [250, 138] on icon at bounding box center [248, 137] width 7 height 7
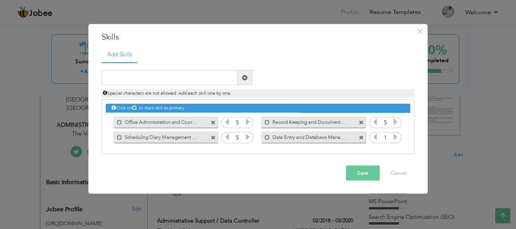
click at [250, 138] on icon at bounding box center [248, 137] width 7 height 7
drag, startPoint x: 250, startPoint y: 138, endPoint x: 258, endPoint y: 142, distance: 9.5
click at [250, 139] on icon at bounding box center [248, 137] width 7 height 7
click at [397, 137] on icon at bounding box center [395, 137] width 7 height 7
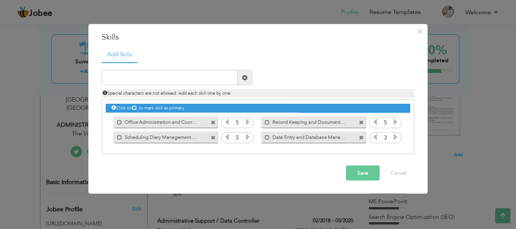
click at [397, 137] on icon at bounding box center [395, 137] width 7 height 7
click at [232, 77] on input "text" at bounding box center [170, 77] width 136 height 15
paste input "Proficient in MS Office (Word, Excel, PowerPoint)"
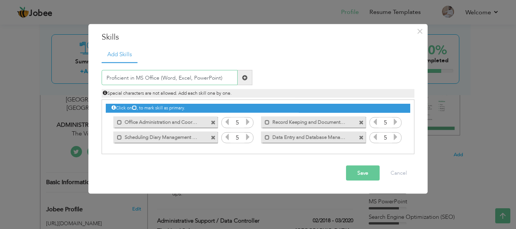
type input "Proficient in MS Office (Word, Excel, PowerPoint)"
click at [243, 79] on span at bounding box center [244, 77] width 5 height 5
click at [233, 76] on input "text" at bounding box center [170, 77] width 136 height 15
paste input "Proficient in MS Office (Word, Excel, PowerPoint)"
click at [190, 81] on input "Proficient in MS Office (Word, Excel, PowerPoint)" at bounding box center [170, 77] width 136 height 15
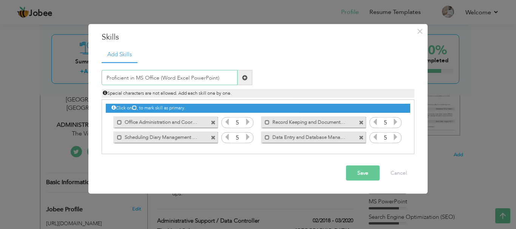
type input "Proficient in MS Office (Word Excel PowerPoint)"
click at [246, 78] on span at bounding box center [244, 77] width 5 height 5
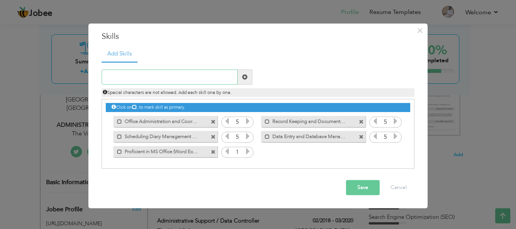
click at [166, 70] on input "text" at bounding box center [170, 77] width 136 height 15
paste input "Strong Communication and Interpersonal Skills"
type input "Strong Communication and Interpersonal Skills"
click at [248, 77] on span at bounding box center [245, 77] width 15 height 15
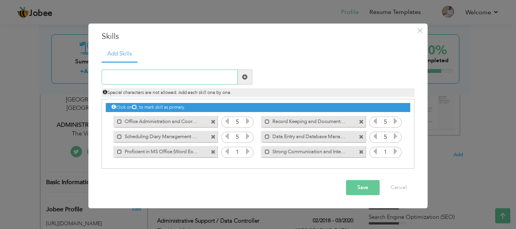
click at [178, 77] on input "text" at bounding box center [170, 77] width 136 height 15
paste input "Critical Thinking"
type input "Critical Thinking"
drag, startPoint x: 246, startPoint y: 75, endPoint x: 245, endPoint y: 103, distance: 28.4
click at [246, 76] on span at bounding box center [244, 76] width 5 height 5
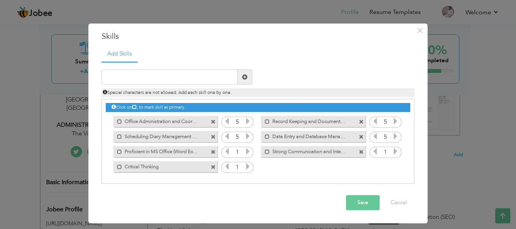
click at [247, 152] on icon at bounding box center [248, 152] width 7 height 7
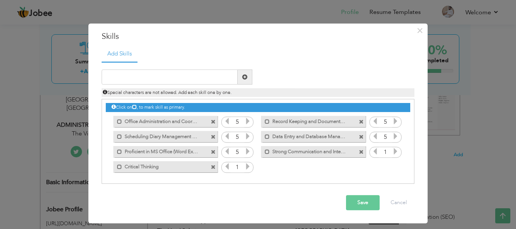
click at [247, 152] on icon at bounding box center [248, 152] width 7 height 7
click at [395, 154] on icon at bounding box center [395, 152] width 7 height 7
click at [396, 154] on icon at bounding box center [395, 152] width 7 height 7
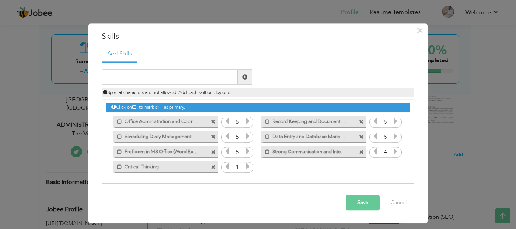
click at [396, 154] on icon at bounding box center [395, 152] width 7 height 7
click at [396, 155] on icon at bounding box center [395, 152] width 7 height 7
click at [247, 168] on icon at bounding box center [248, 167] width 7 height 7
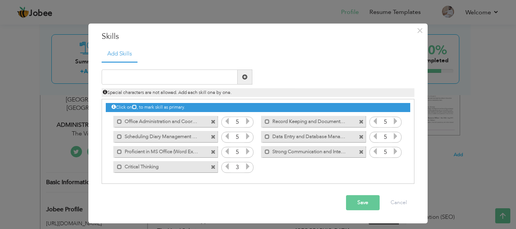
click at [247, 168] on icon at bounding box center [248, 167] width 7 height 7
click at [359, 205] on button "Save" at bounding box center [363, 203] width 34 height 15
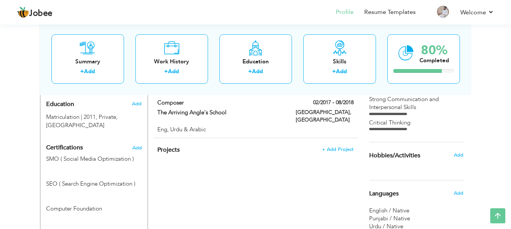
scroll to position [291, 0]
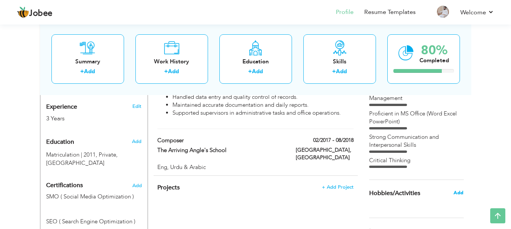
click at [460, 194] on span "Add" at bounding box center [458, 193] width 10 height 7
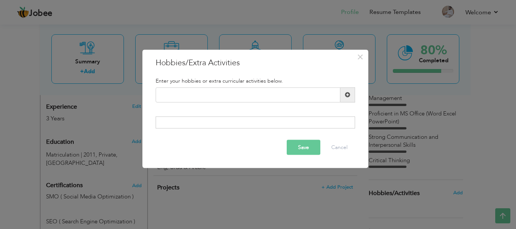
click at [207, 64] on h3 "Hobbies/Extra Activities" at bounding box center [256, 62] width 200 height 11
click at [189, 83] on h5 "Enter your hobbies or extra curricular activities below." at bounding box center [256, 81] width 200 height 6
click at [189, 82] on h5 "Enter your hobbies or extra curricular activities below." at bounding box center [256, 81] width 200 height 6
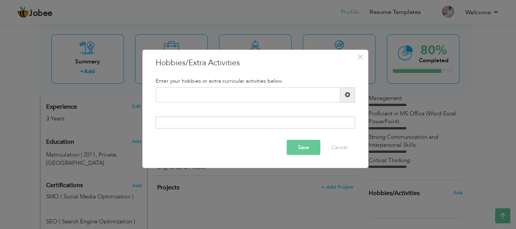
click at [189, 82] on h5 "Enter your hobbies or extra curricular activities below." at bounding box center [256, 81] width 200 height 6
click at [292, 96] on input "text" at bounding box center [248, 94] width 185 height 15
paste input "Volunteering"
type input "Volunteering"
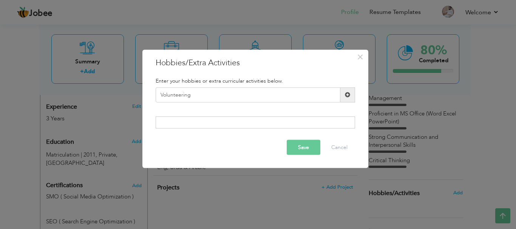
click at [348, 94] on span at bounding box center [347, 94] width 5 height 5
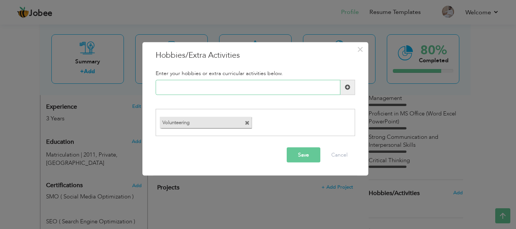
click at [302, 90] on input "text" at bounding box center [248, 87] width 185 height 15
paste input "Travel"
type input "Travel"
click at [348, 86] on span at bounding box center [347, 87] width 5 height 5
click at [310, 84] on input "text" at bounding box center [248, 87] width 185 height 15
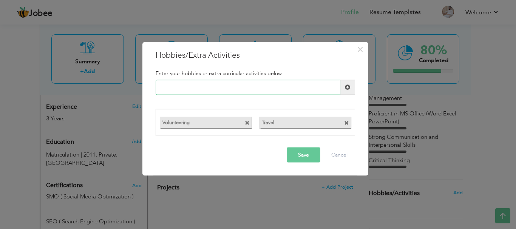
paste input "Blogging"
type input "Blogging"
click at [348, 88] on span at bounding box center [347, 87] width 5 height 5
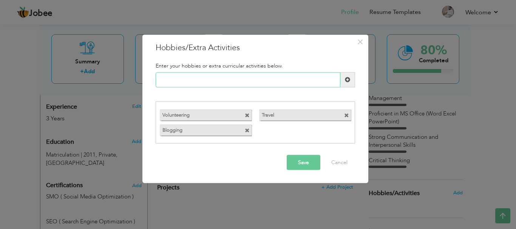
click at [289, 79] on input "text" at bounding box center [248, 79] width 185 height 15
paste input "Sports"
type input "Sports"
click at [348, 77] on span at bounding box center [347, 79] width 5 height 5
click at [306, 164] on button "Save" at bounding box center [304, 162] width 34 height 15
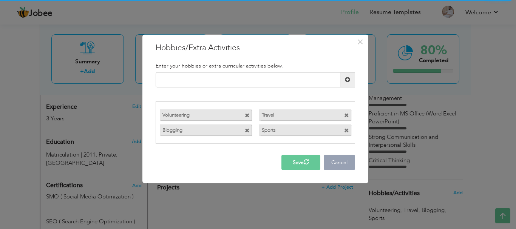
click at [334, 163] on button "Cancel" at bounding box center [339, 162] width 31 height 15
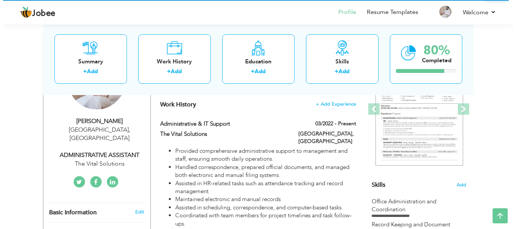
scroll to position [140, 0]
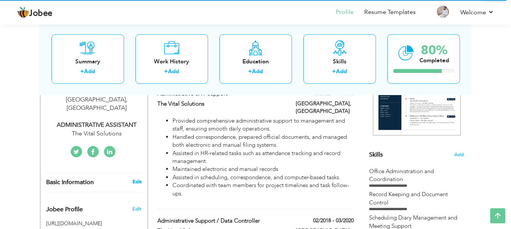
click at [136, 179] on link "Edit" at bounding box center [136, 182] width 9 height 7
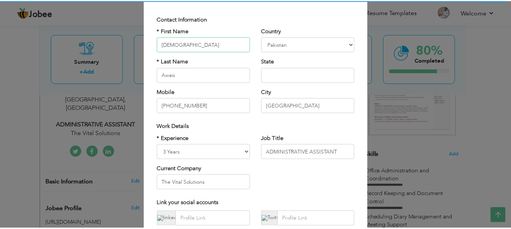
scroll to position [110, 0]
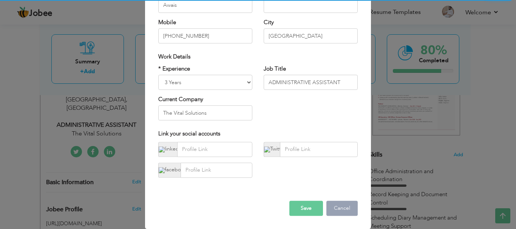
click at [345, 210] on button "Cancel" at bounding box center [342, 208] width 31 height 15
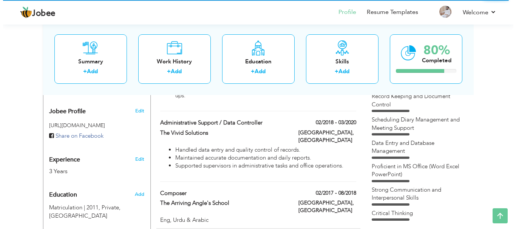
scroll to position [253, 0]
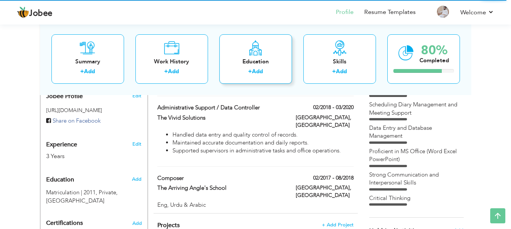
click at [254, 70] on link "Add" at bounding box center [257, 72] width 11 height 8
radio input "true"
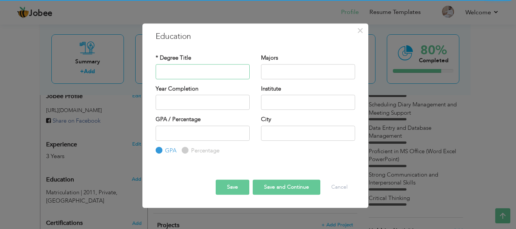
click at [183, 74] on input "text" at bounding box center [203, 71] width 94 height 15
paste input "Matriculation"
type input "Matriculation"
click at [272, 135] on input "text" at bounding box center [308, 133] width 94 height 15
type input "[GEOGRAPHIC_DATA]"
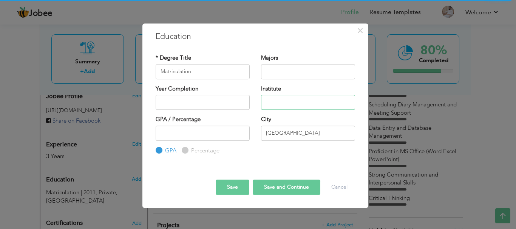
click at [279, 104] on input "text" at bounding box center [308, 102] width 94 height 15
paste input "Board of Intermediate and Secondary Education"
click at [348, 103] on input "Board of Intermediate and Secondary Education (" at bounding box center [308, 102] width 94 height 15
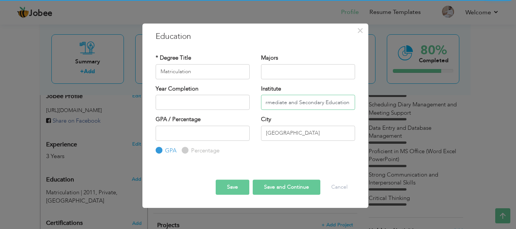
paste input "Bise Lahore Board"
click at [310, 104] on input "Board of Intermediate and Secondary Education (Bise Lahore Board)" at bounding box center [308, 102] width 94 height 15
type input "Board of Intermediate and Secondary Education (BISE Lahore Board)"
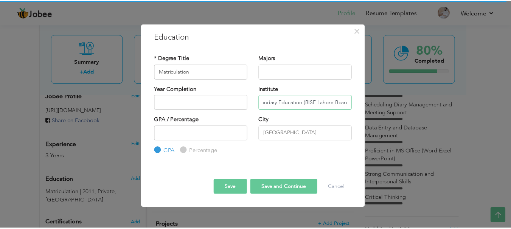
scroll to position [0, 0]
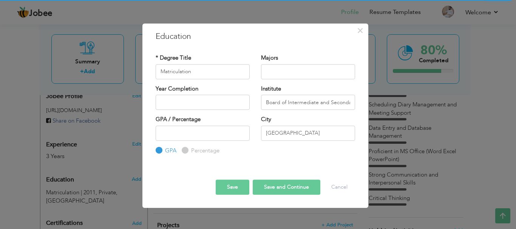
click at [289, 190] on button "Save and Continue" at bounding box center [287, 187] width 68 height 15
click at [344, 186] on button "Cancel" at bounding box center [339, 187] width 31 height 15
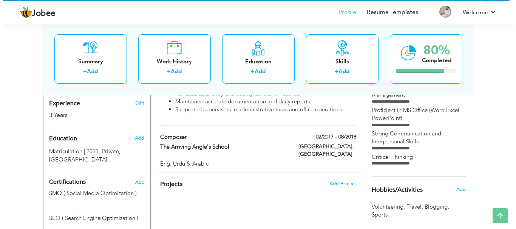
scroll to position [291, 0]
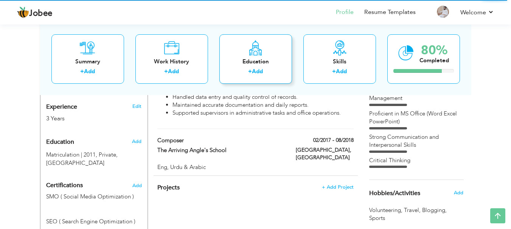
click at [254, 66] on div "Education + Add" at bounding box center [255, 59] width 73 height 50
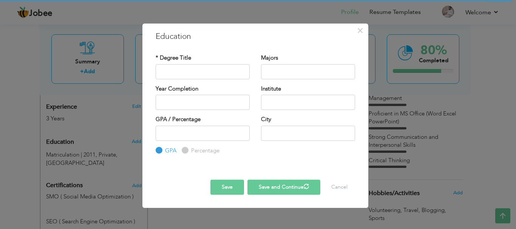
click at [227, 187] on button "Save" at bounding box center [227, 187] width 34 height 15
paste input "Matriculation"
type input "Matriculation"
click at [289, 104] on input "text" at bounding box center [308, 102] width 94 height 15
type input "Board of Intermediate and Secondary Education (BISE Lahore Board)"
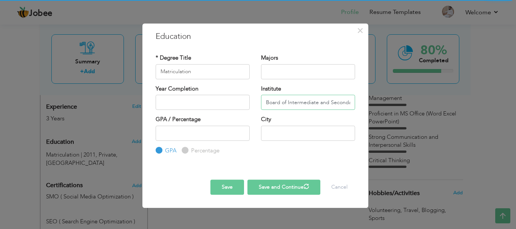
click at [314, 102] on input "Board of Intermediate and Secondary Education (BISE Lahore Board)" at bounding box center [308, 102] width 94 height 15
click at [317, 129] on input "text" at bounding box center [308, 133] width 94 height 15
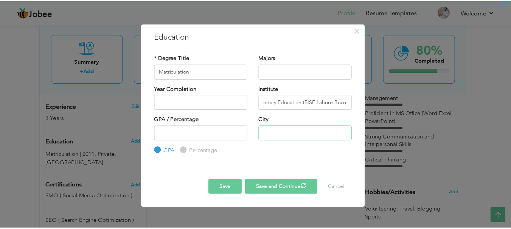
scroll to position [0, 0]
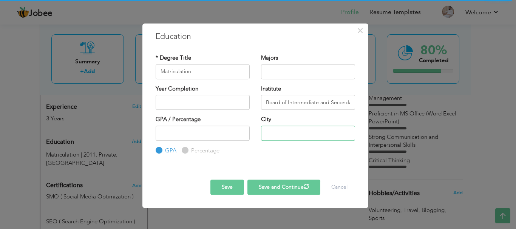
type input "[GEOGRAPHIC_DATA]"
click at [228, 186] on button "Save" at bounding box center [227, 187] width 34 height 15
click at [422, 171] on div "× Education * Degree Title Matriculation Majors Year Completion" at bounding box center [258, 114] width 516 height 229
